Goal: Task Accomplishment & Management: Complete application form

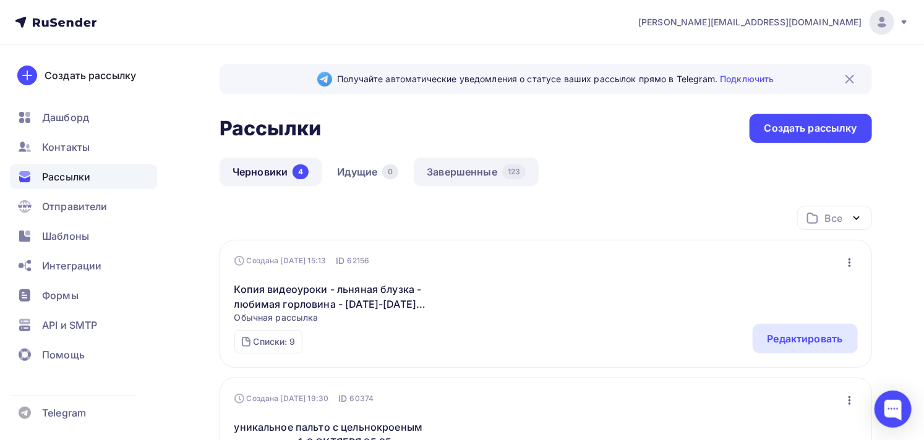
click at [484, 170] on link "Завершенные 123" at bounding box center [476, 172] width 125 height 28
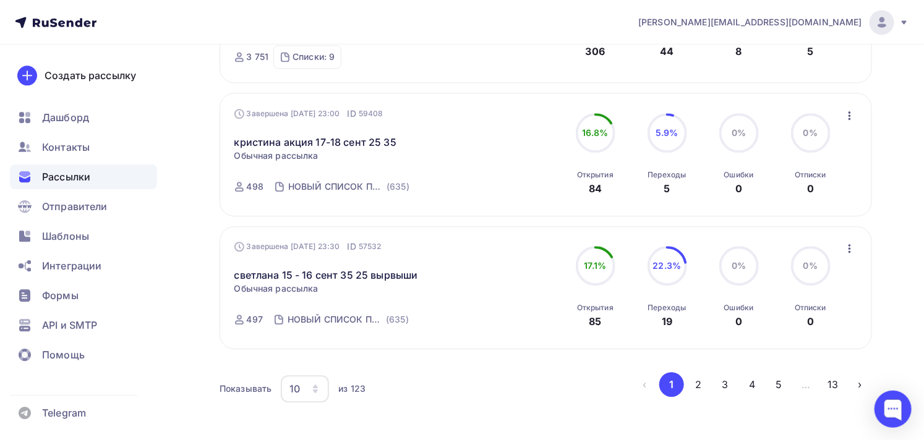
scroll to position [1297, 0]
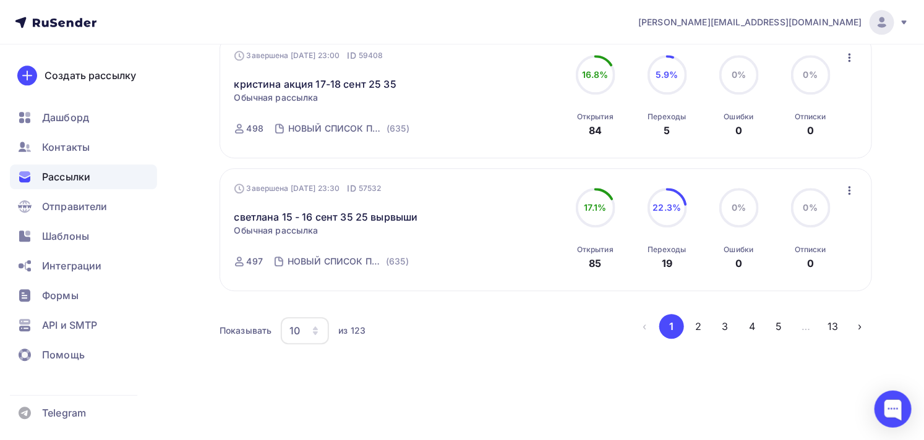
click at [312, 329] on icon "button" at bounding box center [316, 331] width 10 height 10
click at [307, 271] on div "50" at bounding box center [354, 270] width 119 height 15
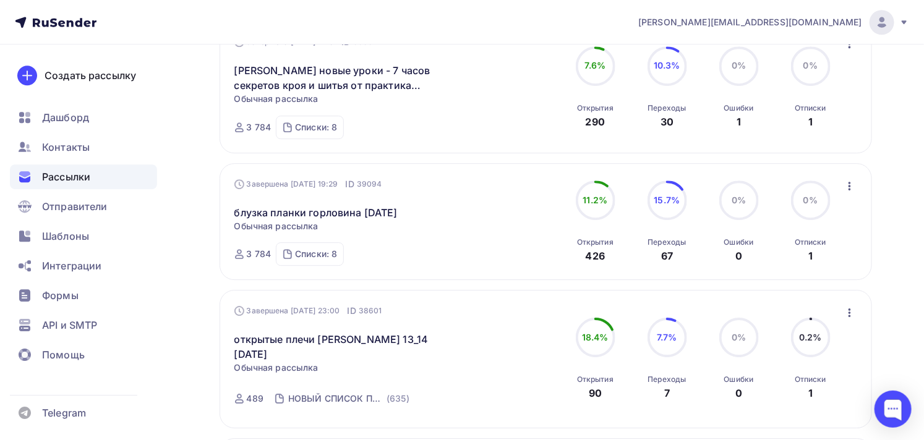
scroll to position [5715, 0]
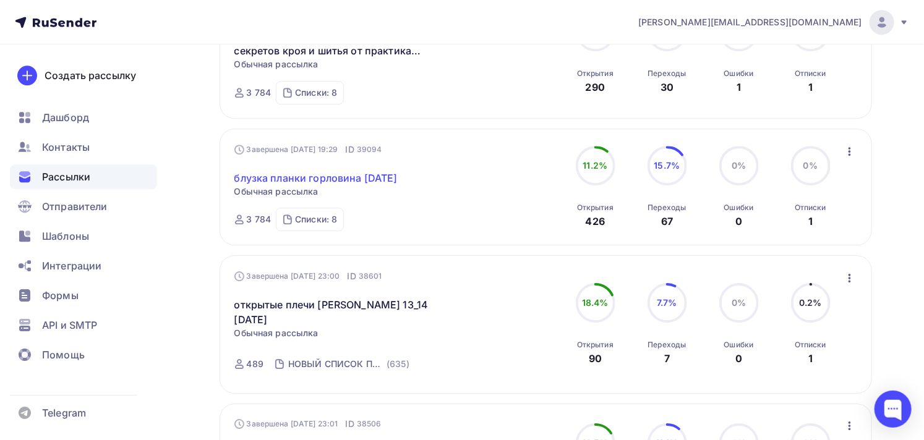
click at [398, 186] on link "блузка планки горловина [DATE]" at bounding box center [315, 178] width 163 height 15
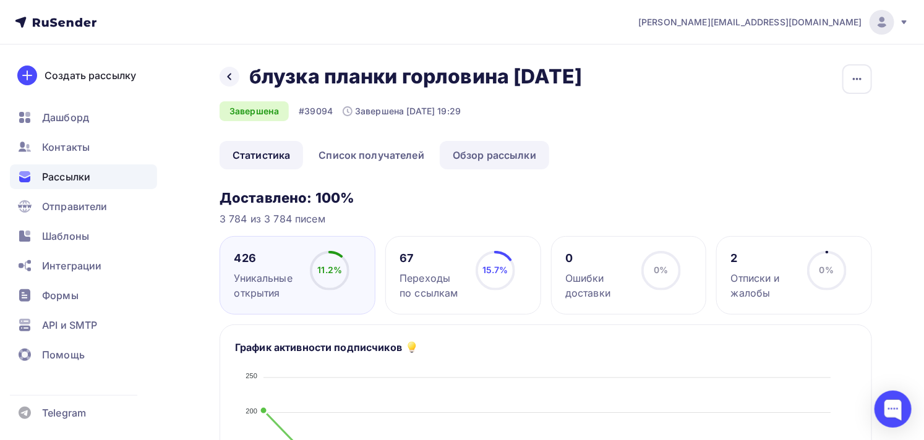
click at [508, 169] on link "Обзор рассылки" at bounding box center [494, 155] width 109 height 28
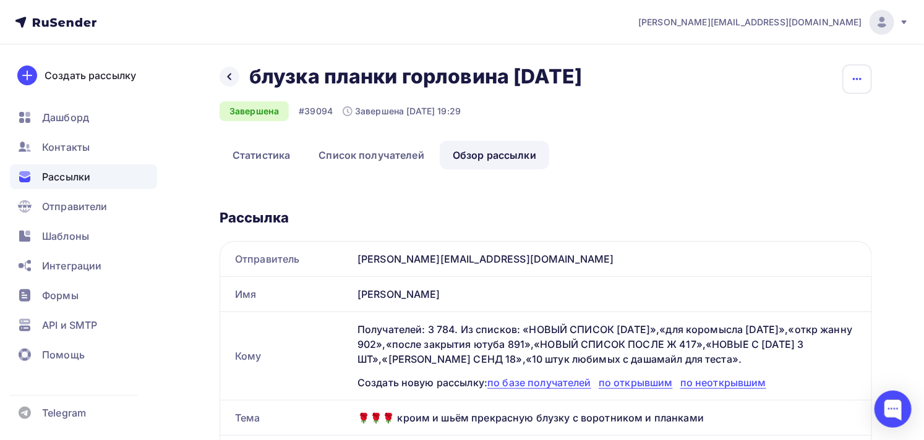
click at [852, 79] on icon "button" at bounding box center [857, 79] width 15 height 15
click at [821, 116] on div "Копировать" at bounding box center [811, 118] width 119 height 15
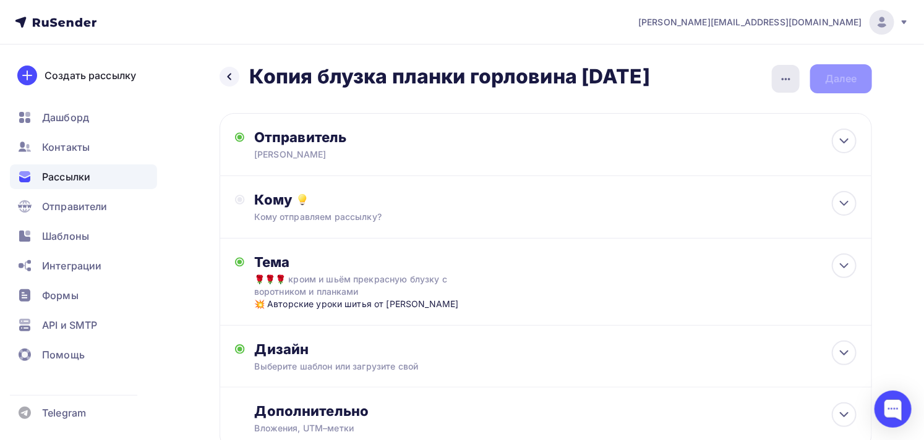
click at [779, 80] on icon "button" at bounding box center [786, 79] width 15 height 15
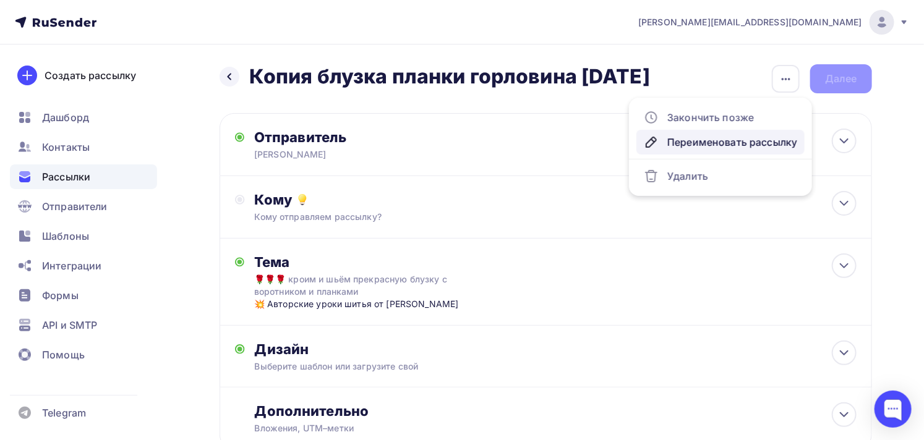
click at [724, 143] on div "Переименовать рассылку" at bounding box center [720, 142] width 153 height 15
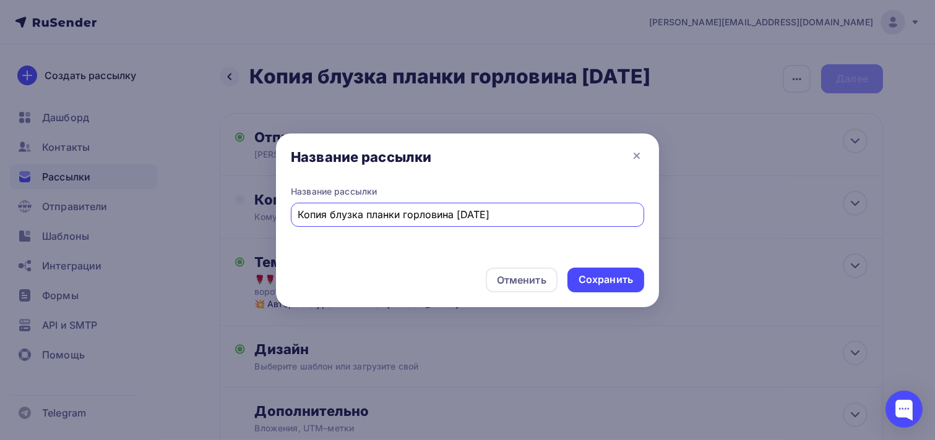
drag, startPoint x: 498, startPoint y: 214, endPoint x: 273, endPoint y: 215, distance: 225.2
click at [273, 215] on div "Название рассылки Название рассылки Копия блузка планки горловина [DATE] Отмени…" at bounding box center [467, 220] width 935 height 440
type input "брюки с животом [DATE]"
click at [610, 278] on div "Сохранить" at bounding box center [605, 280] width 54 height 14
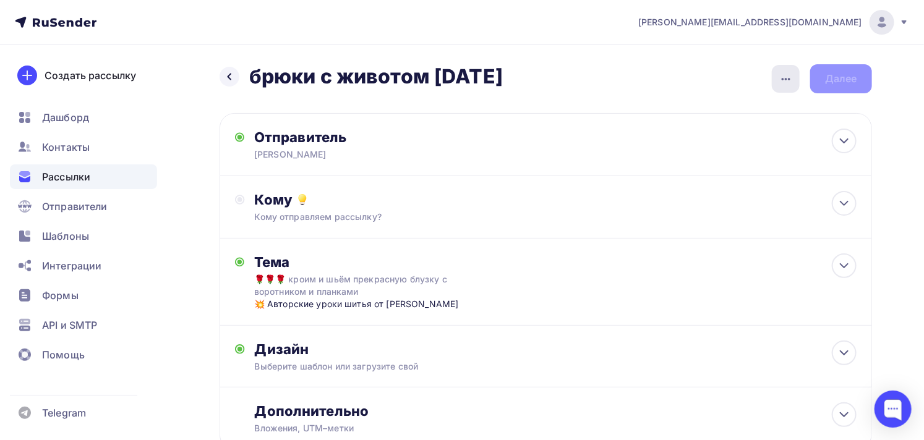
click at [783, 77] on icon "button" at bounding box center [786, 79] width 15 height 15
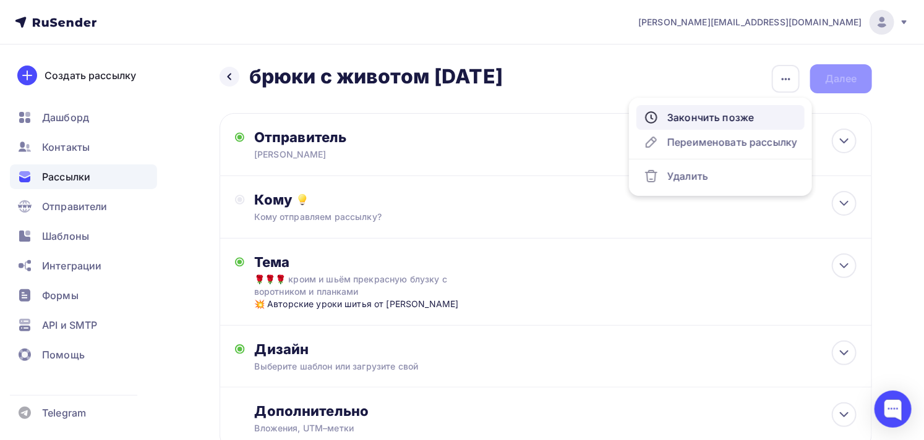
click at [713, 113] on div "Закончить позже" at bounding box center [720, 117] width 153 height 15
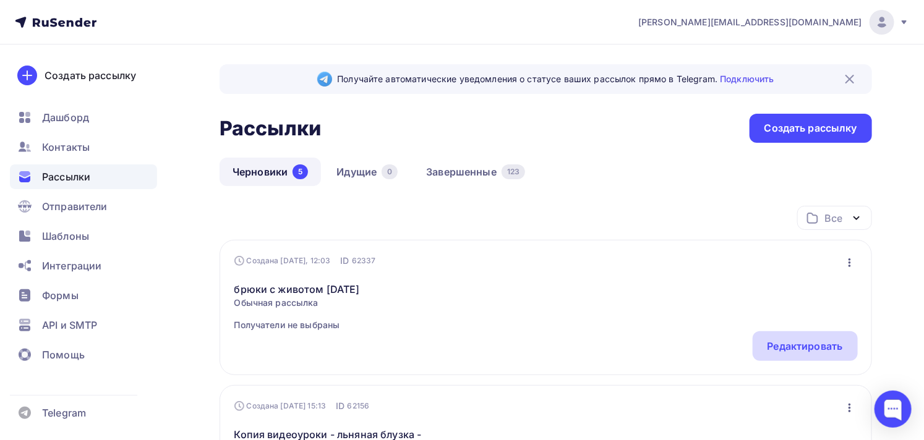
click at [820, 337] on div "Редактировать" at bounding box center [805, 347] width 105 height 30
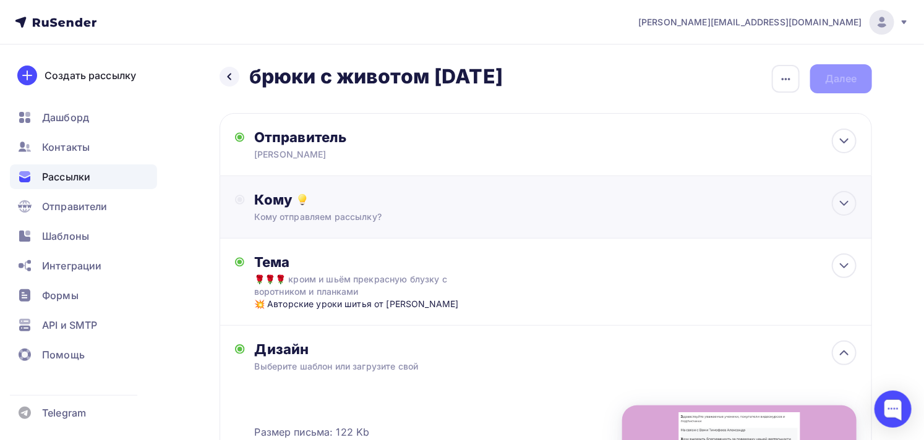
click at [440, 197] on div "Кому" at bounding box center [556, 199] width 603 height 17
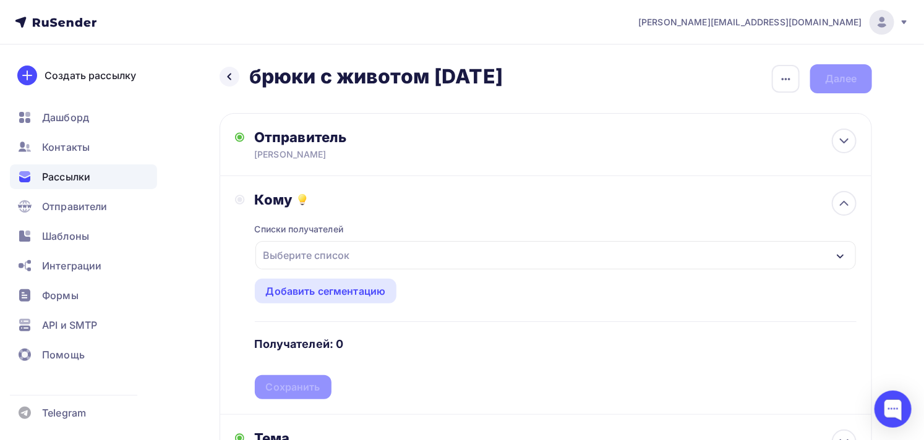
click at [326, 254] on div "Выберите список" at bounding box center [307, 255] width 97 height 22
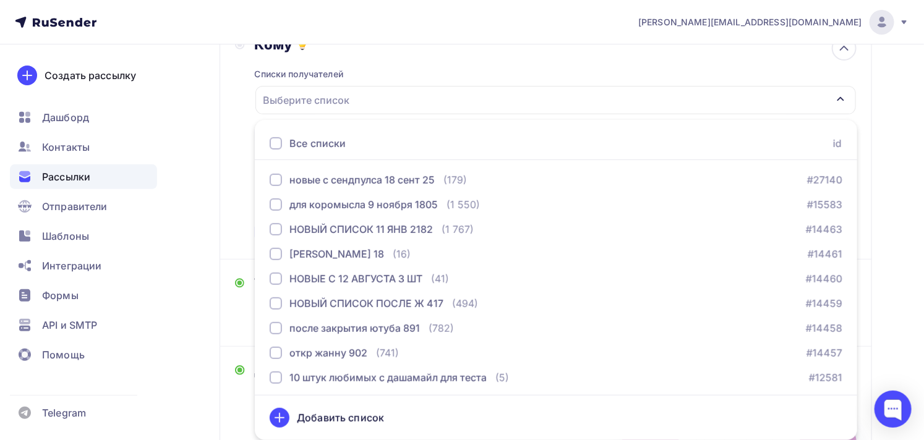
click at [281, 143] on div at bounding box center [276, 143] width 12 height 12
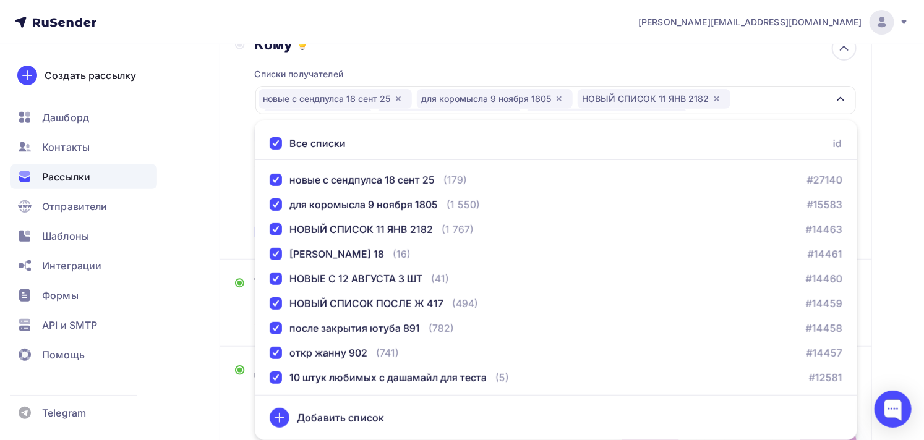
click at [233, 158] on div "Кому Списки получателей новые с сендпулса [DATE] для коромысла [DATE] НОВЫЙ СПИ…" at bounding box center [546, 140] width 653 height 239
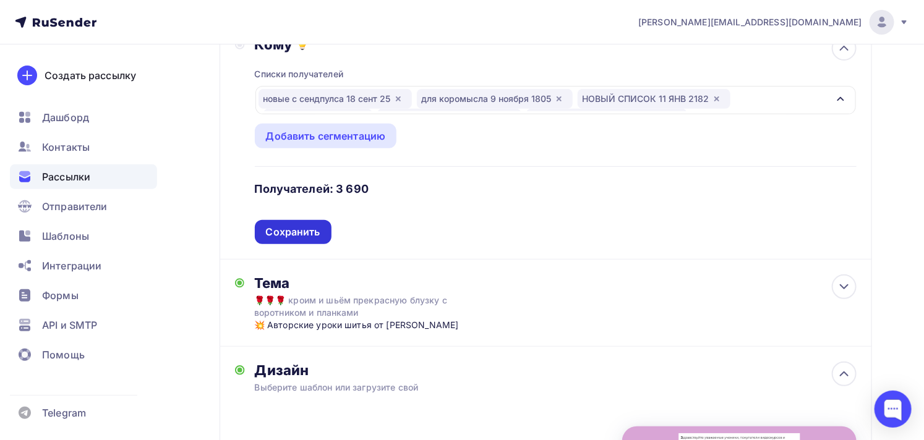
click at [283, 232] on div "Сохранить" at bounding box center [293, 232] width 54 height 14
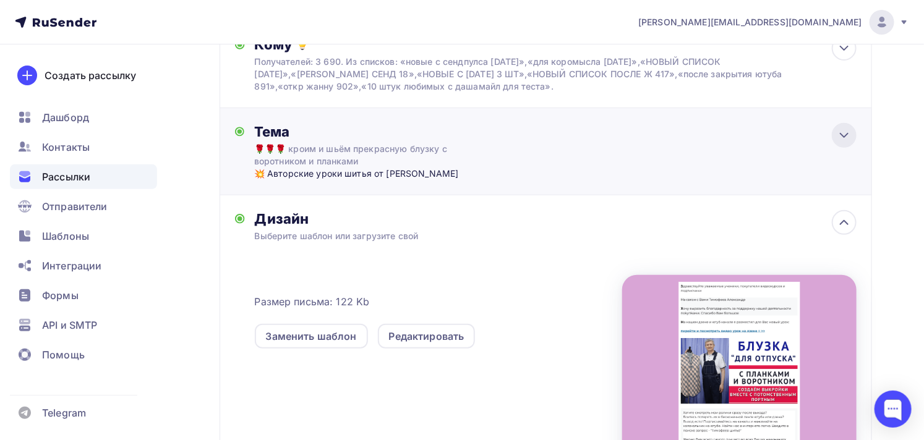
click at [848, 134] on icon at bounding box center [844, 136] width 7 height 4
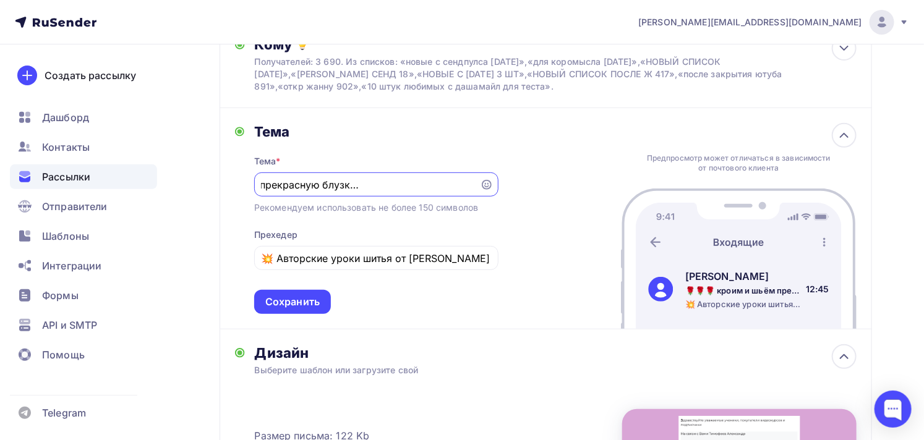
scroll to position [0, 0]
drag, startPoint x: 297, startPoint y: 187, endPoint x: 199, endPoint y: 189, distance: 97.8
click at [199, 189] on div "Назад брюки с животом [DATE] брюки с животом [DATE] Закончить позже Переименова…" at bounding box center [462, 317] width 924 height 856
click at [298, 186] on input "🌹🌹🌹 кроим и шьём прекрасную блузку с воротником и планками" at bounding box center [367, 185] width 212 height 15
click at [292, 182] on input "🌹🌹🌹 кроим и шьём прекрасную блузку с воротником и планками" at bounding box center [367, 185] width 212 height 15
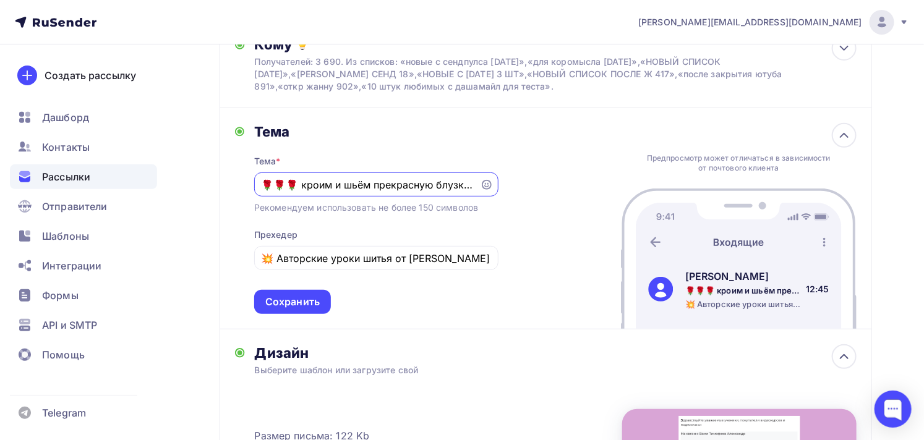
drag, startPoint x: 452, startPoint y: 184, endPoint x: 292, endPoint y: 184, distance: 159.6
click at [292, 184] on input "🌹🌹🌹 кроим и шьём прекрасную блузку с воротником и планками" at bounding box center [367, 185] width 212 height 15
drag, startPoint x: 422, startPoint y: 182, endPoint x: 288, endPoint y: 191, distance: 133.9
click at [288, 191] on input "🌹🌹🌹 с воротником и планками" at bounding box center [367, 185] width 212 height 15
paste input "как кроить брюки на фигуру с животом, если [PERSON_NAME] носят на животе, а не …"
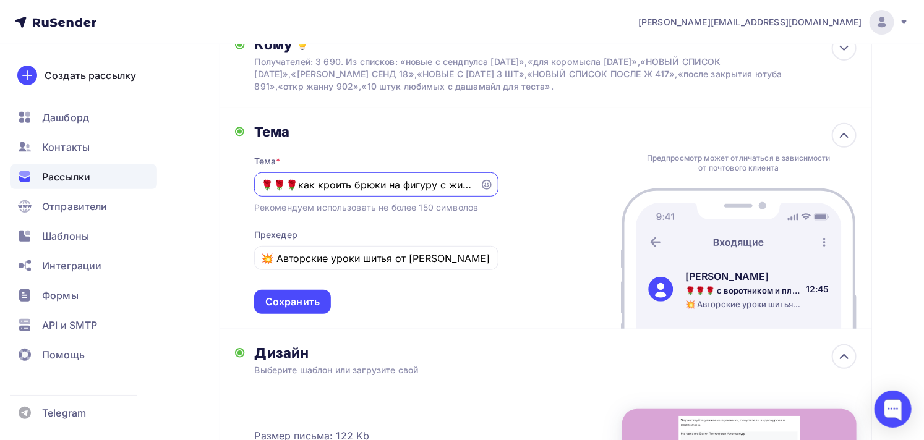
scroll to position [0, 221]
type input "🌹🌹🌹как кроить брюки на фигуру с животом, если брюки носят на животе, а не под н…"
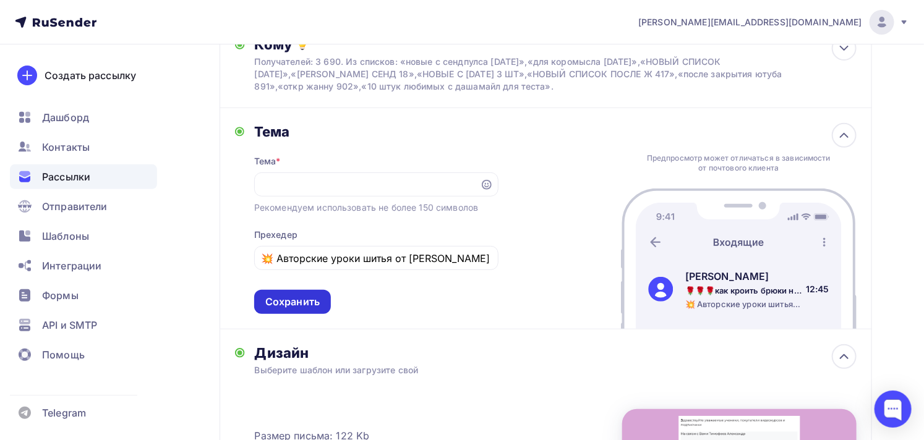
click at [297, 305] on div "Сохранить" at bounding box center [292, 302] width 54 height 14
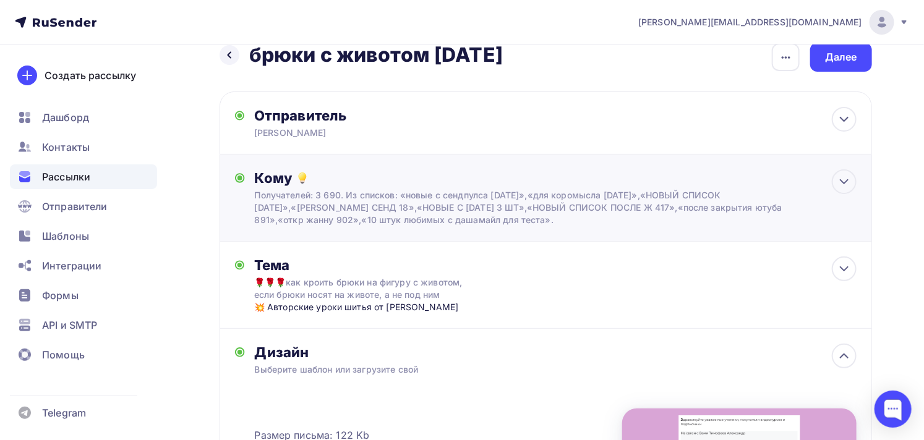
scroll to position [17, 0]
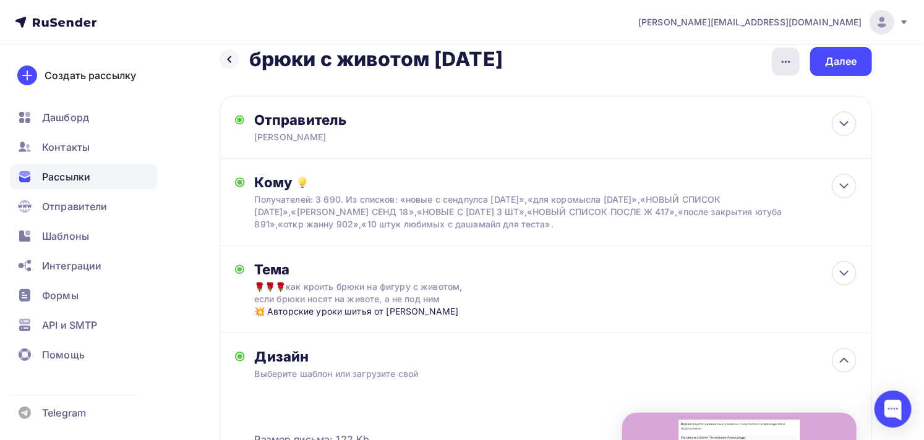
click at [784, 64] on icon "button" at bounding box center [786, 61] width 15 height 15
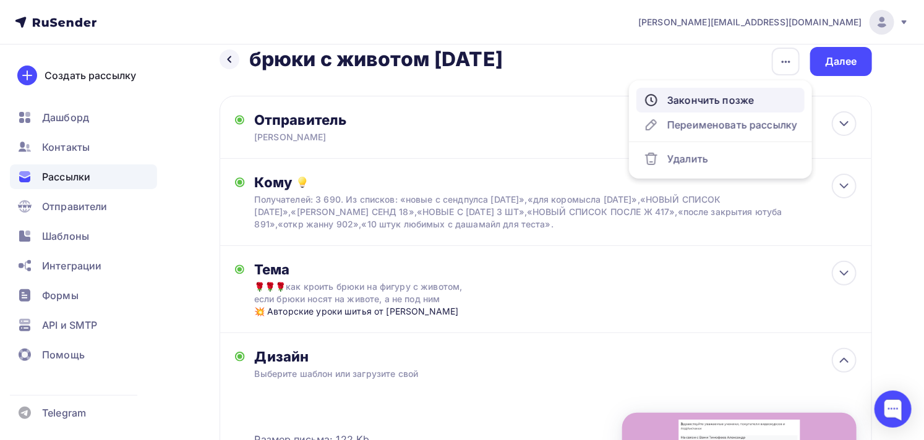
click at [739, 100] on div "Закончить позже" at bounding box center [720, 100] width 153 height 15
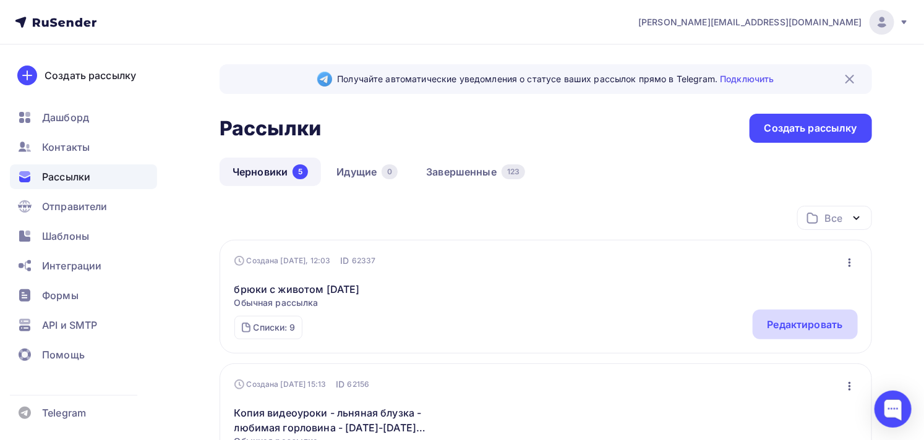
click at [787, 314] on div "Редактировать" at bounding box center [805, 325] width 105 height 30
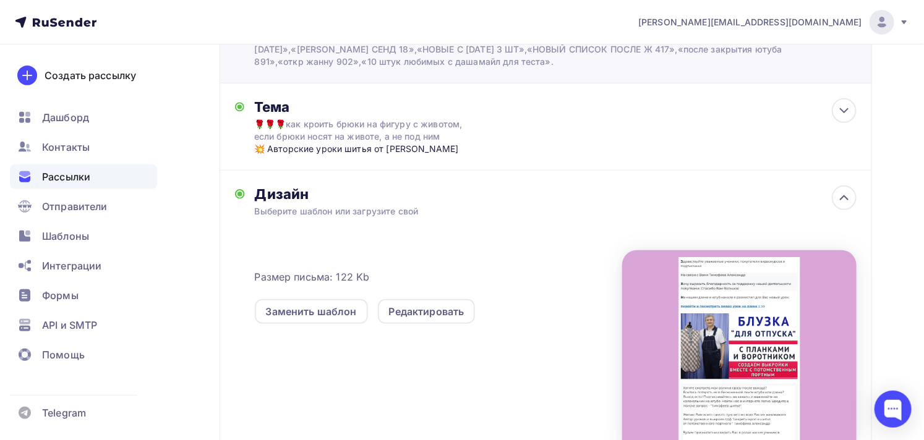
scroll to position [206, 0]
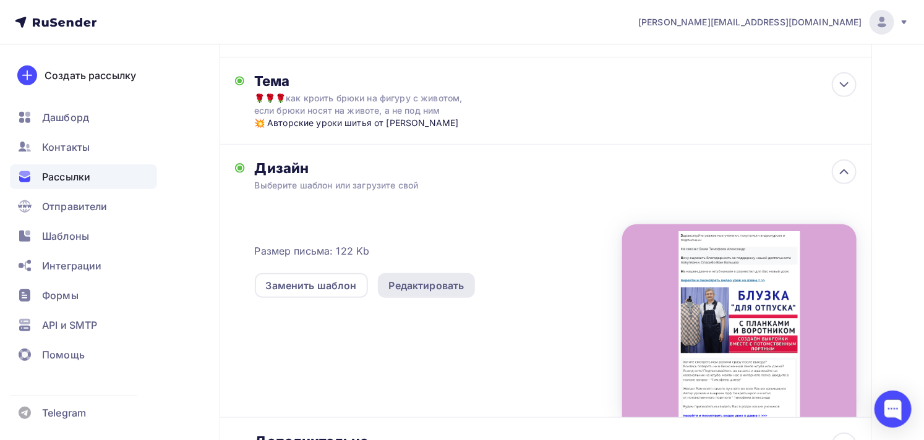
click at [428, 281] on div "Редактировать" at bounding box center [426, 285] width 75 height 15
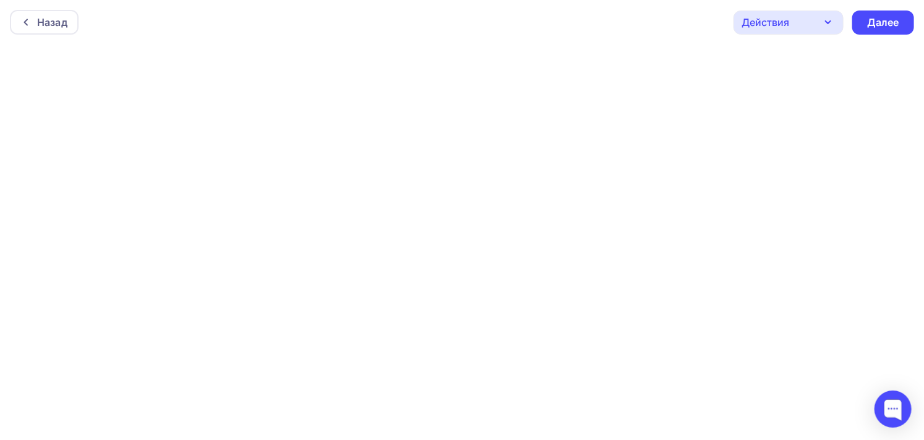
click at [773, 25] on div "Действия" at bounding box center [766, 22] width 48 height 15
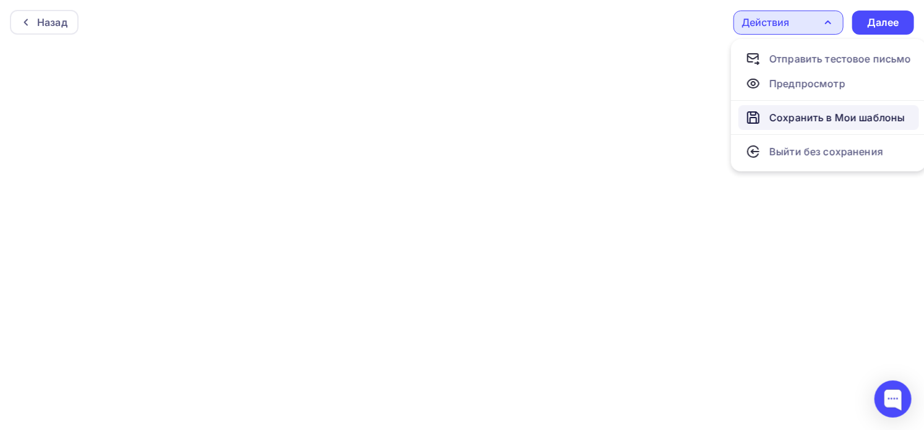
click at [792, 116] on div "Сохранить в Мои шаблоны" at bounding box center [837, 117] width 135 height 15
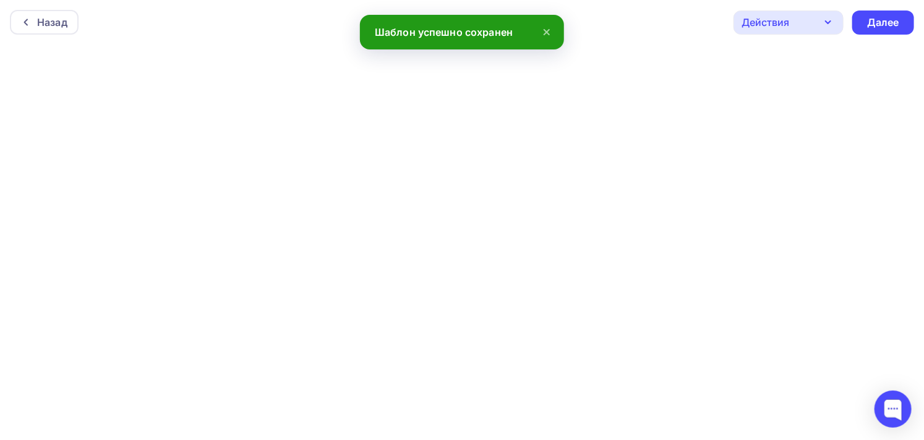
click at [780, 19] on div "Действия" at bounding box center [766, 22] width 48 height 15
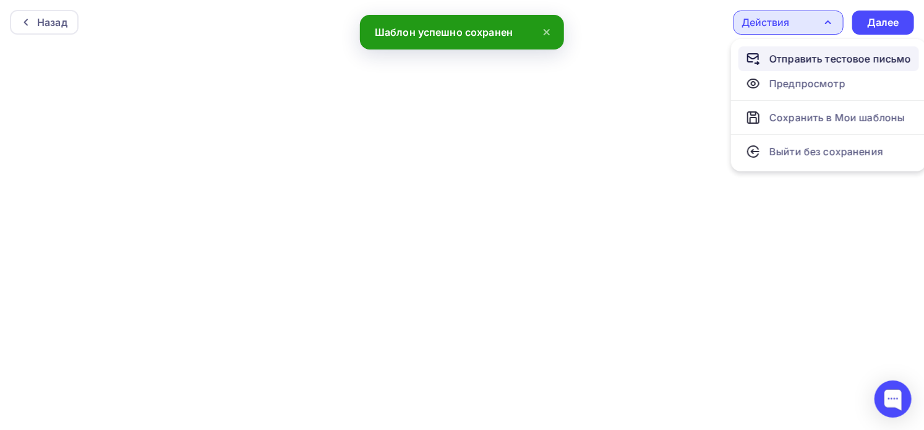
click at [794, 60] on div "Отправить тестовое письмо" at bounding box center [841, 58] width 142 height 15
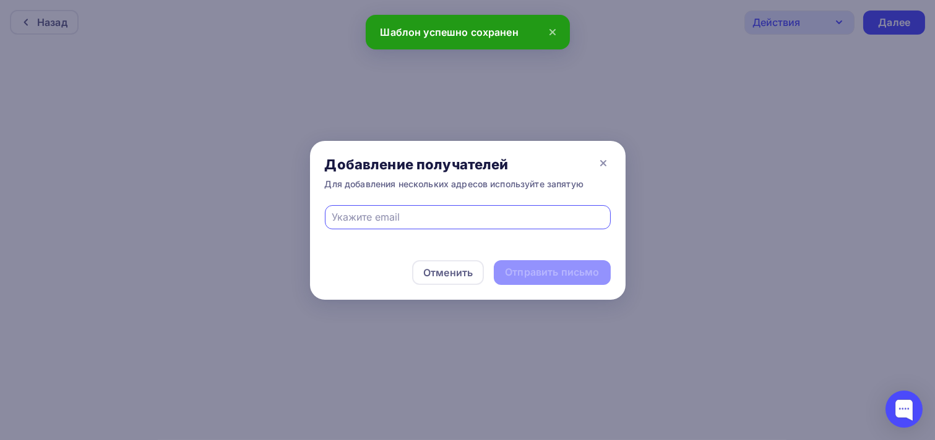
click at [428, 206] on div at bounding box center [468, 217] width 286 height 24
click at [426, 217] on input "text" at bounding box center [468, 217] width 272 height 15
type input "[PERSON_NAME][EMAIL_ADDRESS][DOMAIN_NAME]"
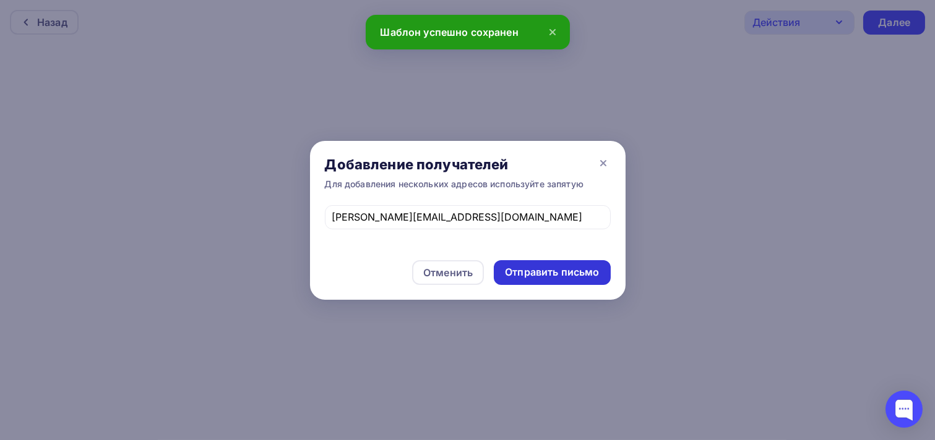
click at [559, 277] on div "Отправить письмо" at bounding box center [552, 272] width 94 height 14
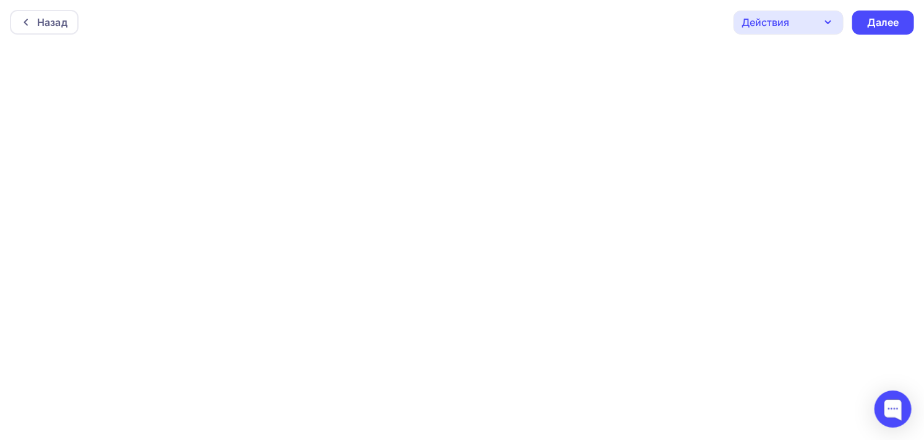
scroll to position [3, 0]
click at [823, 17] on icon "button" at bounding box center [828, 19] width 15 height 15
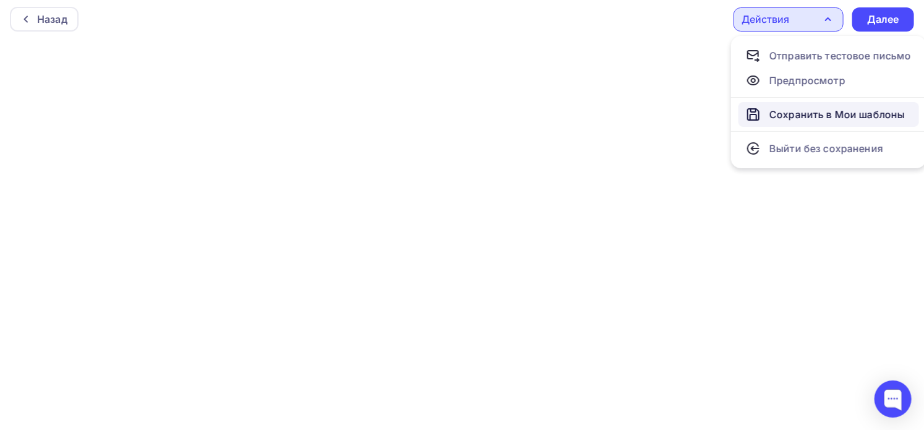
click at [813, 111] on div "Сохранить в Мои шаблоны" at bounding box center [837, 114] width 135 height 15
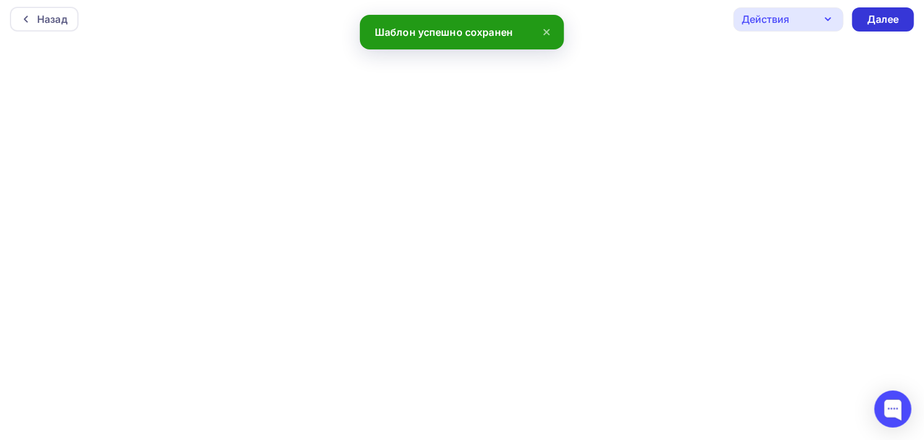
click at [888, 20] on div "Далее" at bounding box center [883, 19] width 32 height 14
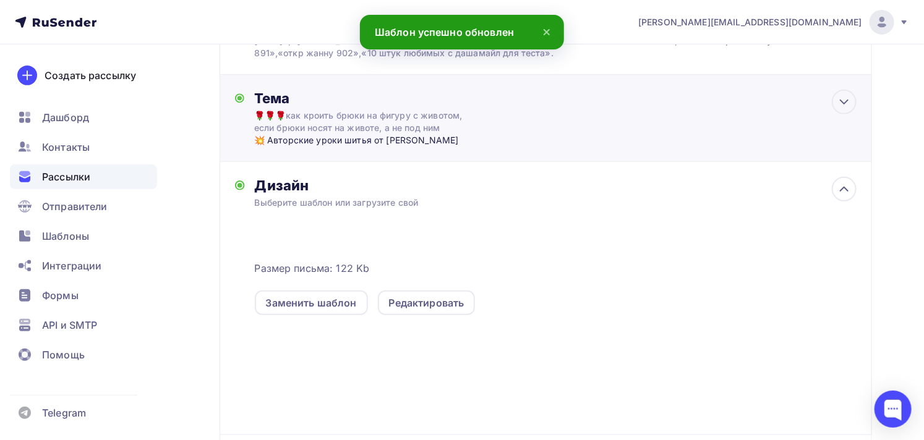
scroll to position [206, 0]
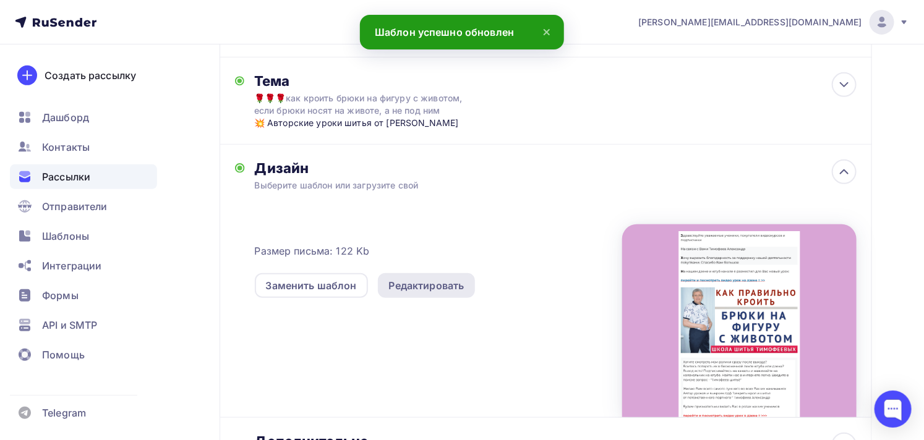
click at [446, 285] on div "Редактировать" at bounding box center [426, 285] width 75 height 15
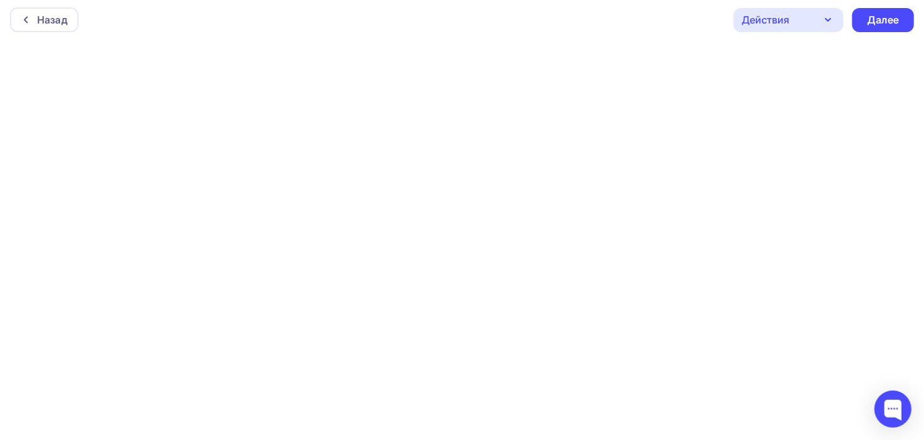
scroll to position [3, 0]
click at [772, 15] on div "Действия" at bounding box center [766, 19] width 48 height 15
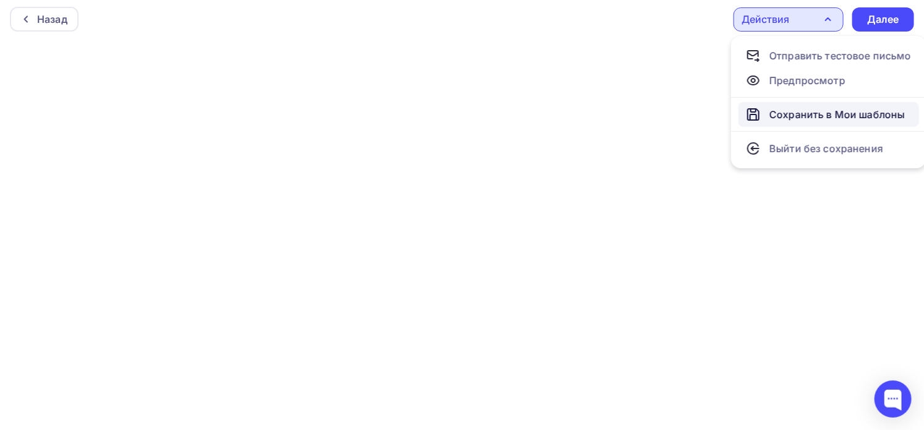
click at [791, 110] on div "Сохранить в Мои шаблоны" at bounding box center [837, 114] width 135 height 15
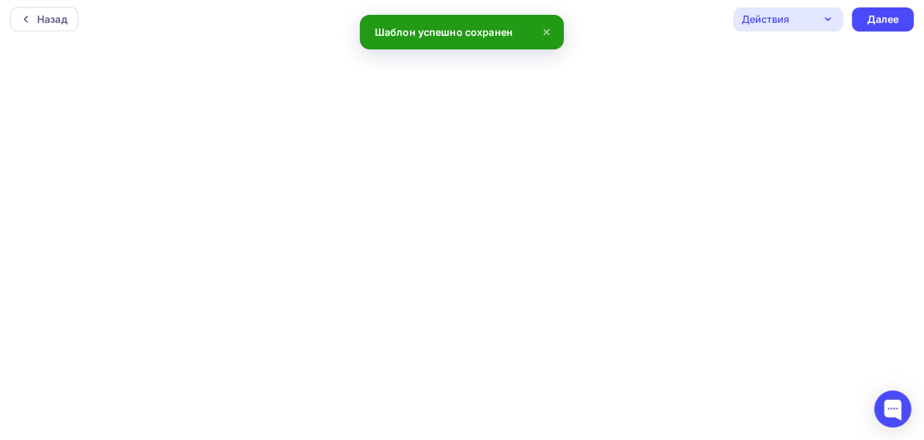
click at [771, 5] on div "Назад Действия Отправить тестовое письмо Предпросмотр Сохранить в Мои шаблоны В…" at bounding box center [462, 19] width 924 height 45
click at [771, 15] on div "Действия" at bounding box center [766, 19] width 48 height 15
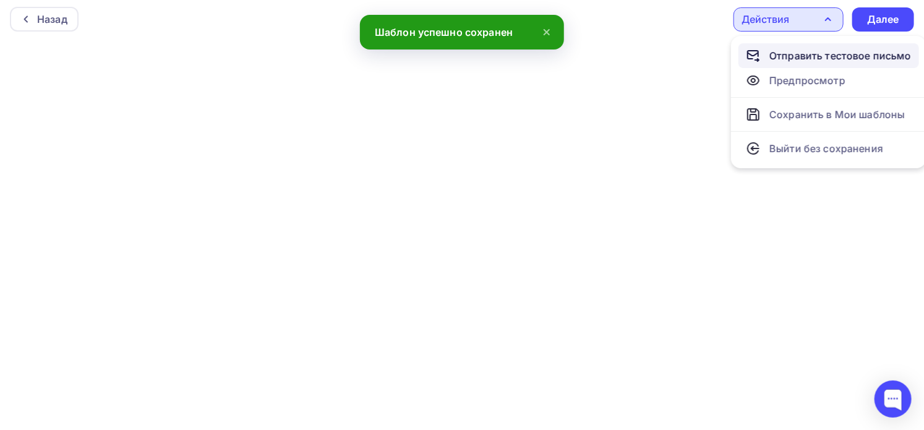
click at [786, 56] on div "Отправить тестовое письмо" at bounding box center [841, 55] width 142 height 15
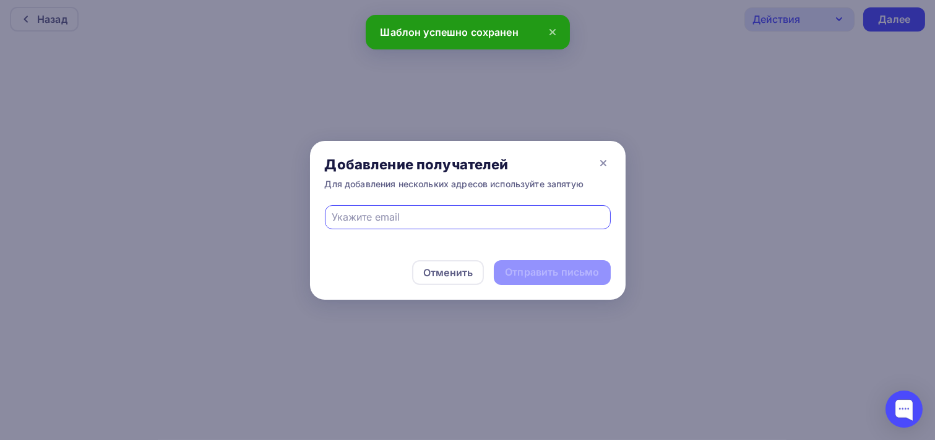
click at [429, 205] on div at bounding box center [468, 217] width 286 height 24
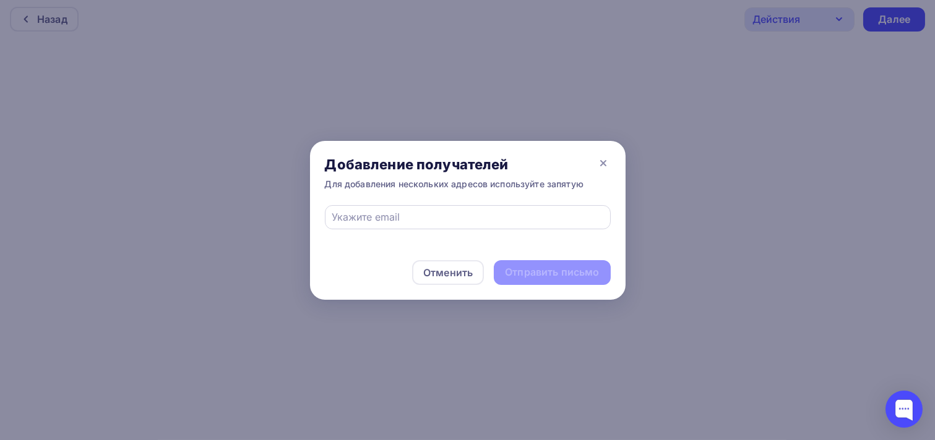
click at [426, 218] on input "text" at bounding box center [468, 217] width 272 height 15
type input "[PERSON_NAME][EMAIL_ADDRESS][DOMAIN_NAME]"
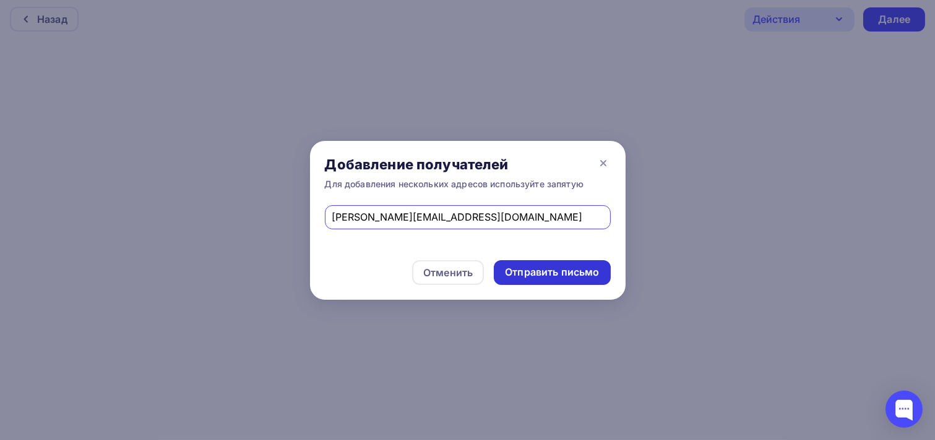
click at [552, 270] on div "Отправить письмо" at bounding box center [552, 272] width 94 height 14
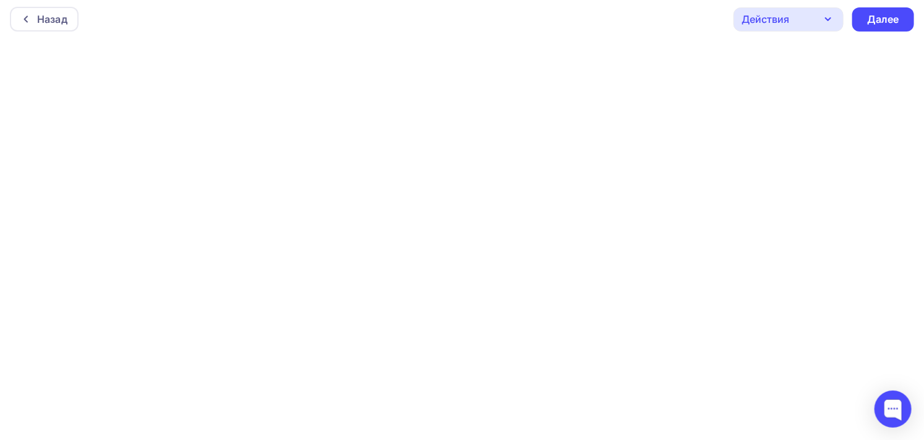
click at [778, 17] on div "Действия" at bounding box center [766, 19] width 48 height 15
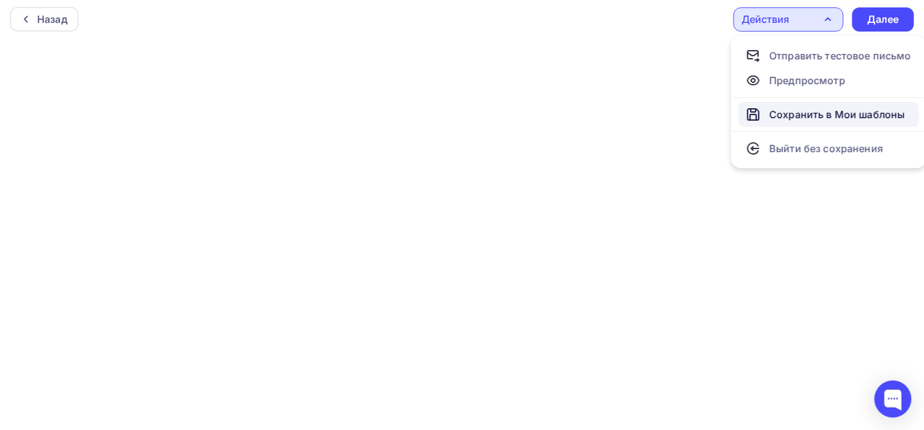
click at [823, 113] on div "Сохранить в Мои шаблоны" at bounding box center [837, 114] width 135 height 15
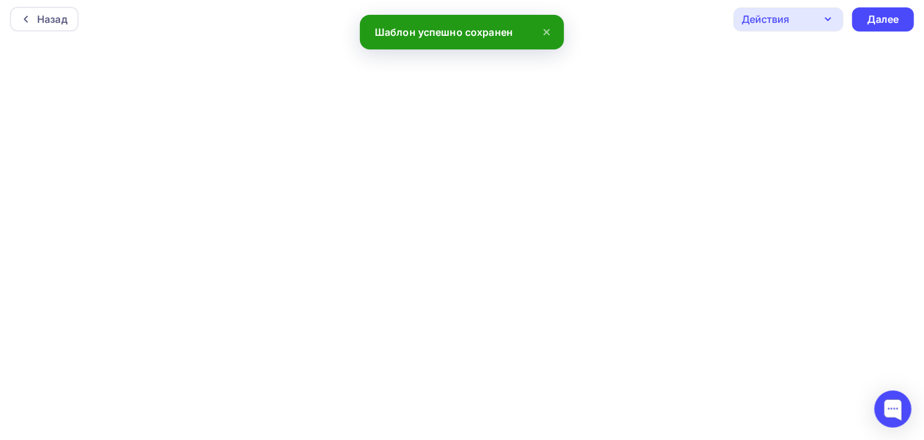
click at [780, 17] on div "Действия" at bounding box center [766, 19] width 48 height 15
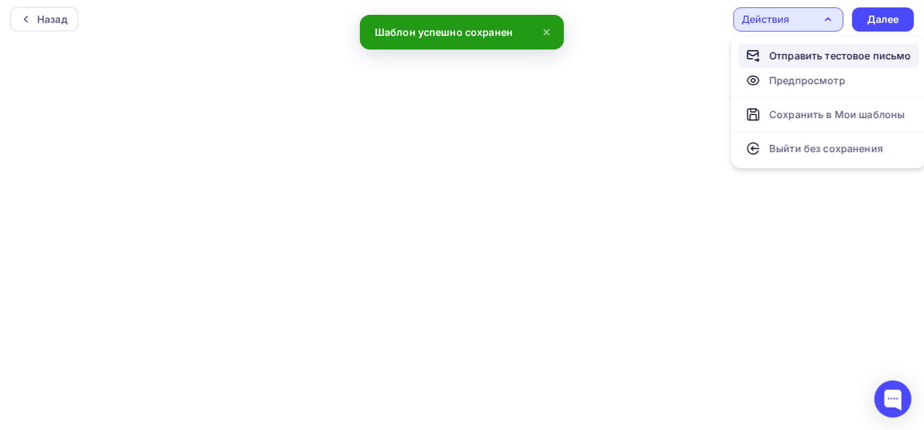
click at [799, 49] on div "Отправить тестовое письмо" at bounding box center [841, 55] width 142 height 15
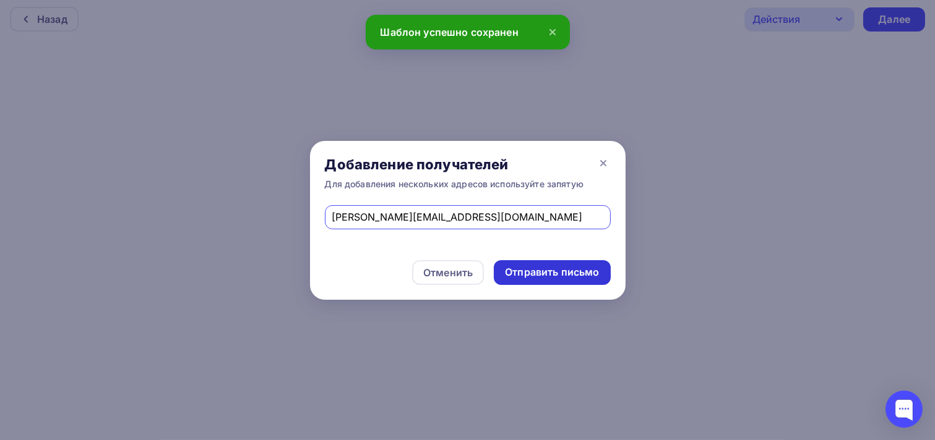
click at [537, 268] on div "Отправить письмо" at bounding box center [552, 272] width 94 height 14
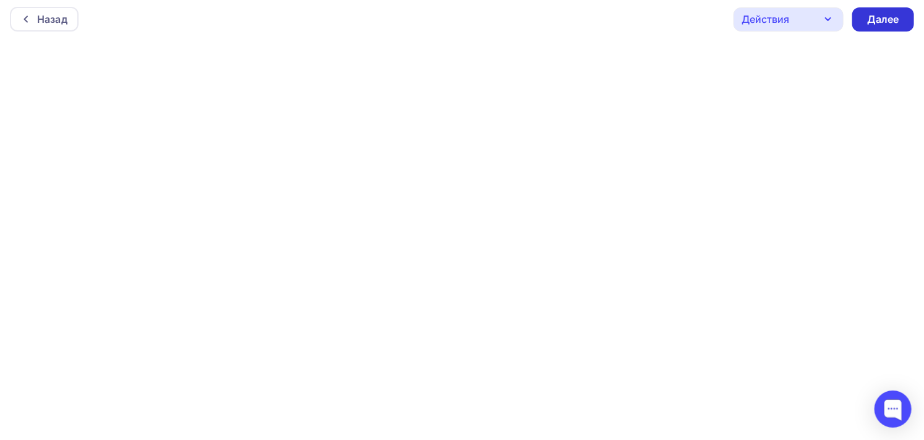
click at [883, 19] on div "Далее" at bounding box center [883, 19] width 32 height 14
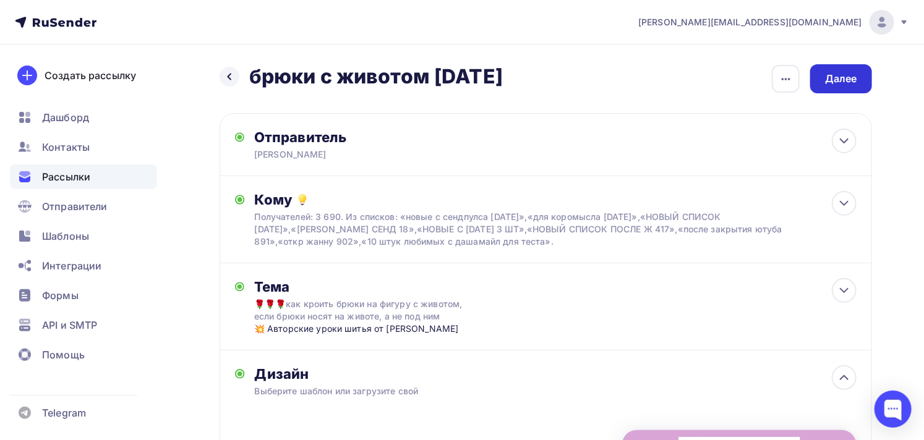
click at [842, 75] on div "Далее" at bounding box center [841, 79] width 32 height 14
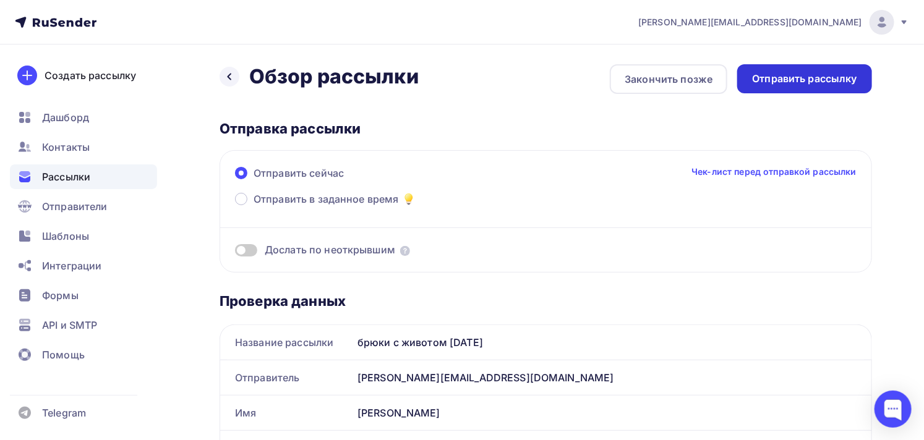
click at [817, 78] on div "Отправить рассылку" at bounding box center [804, 79] width 105 height 14
